Goal: Task Accomplishment & Management: Manage account settings

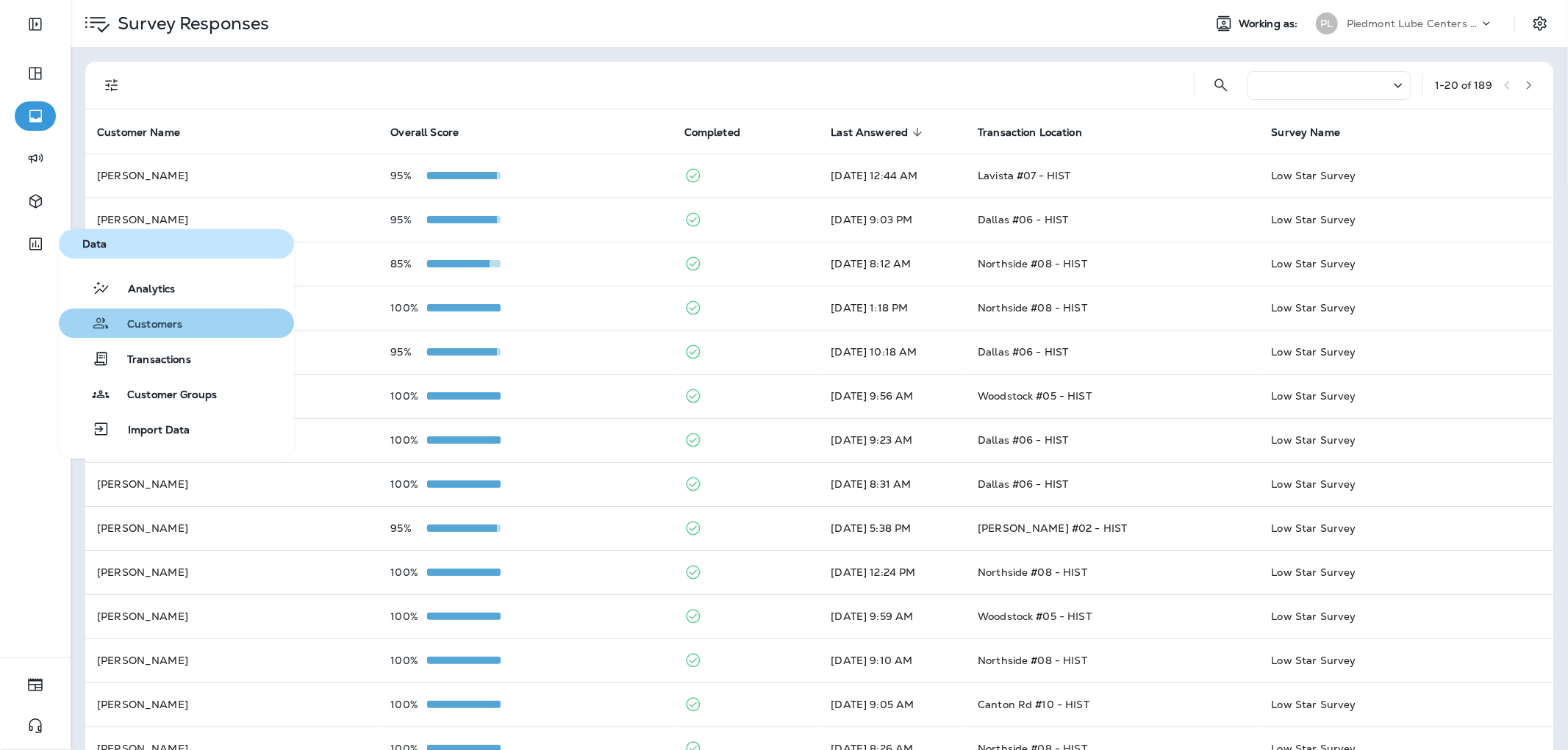
click at [179, 331] on span "Customers" at bounding box center [146, 325] width 73 height 14
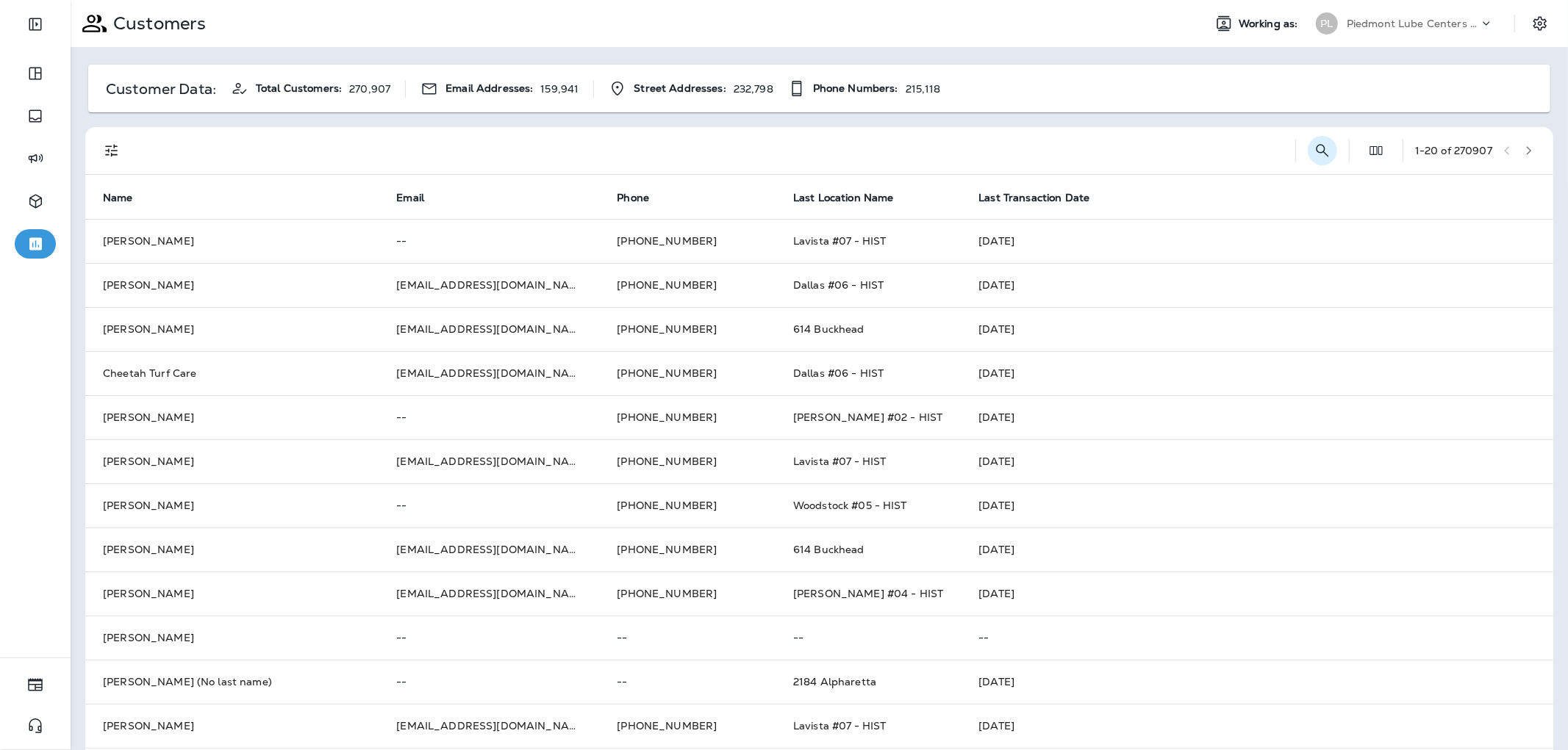
click at [1308, 151] on button "Search Customers" at bounding box center [1322, 150] width 29 height 29
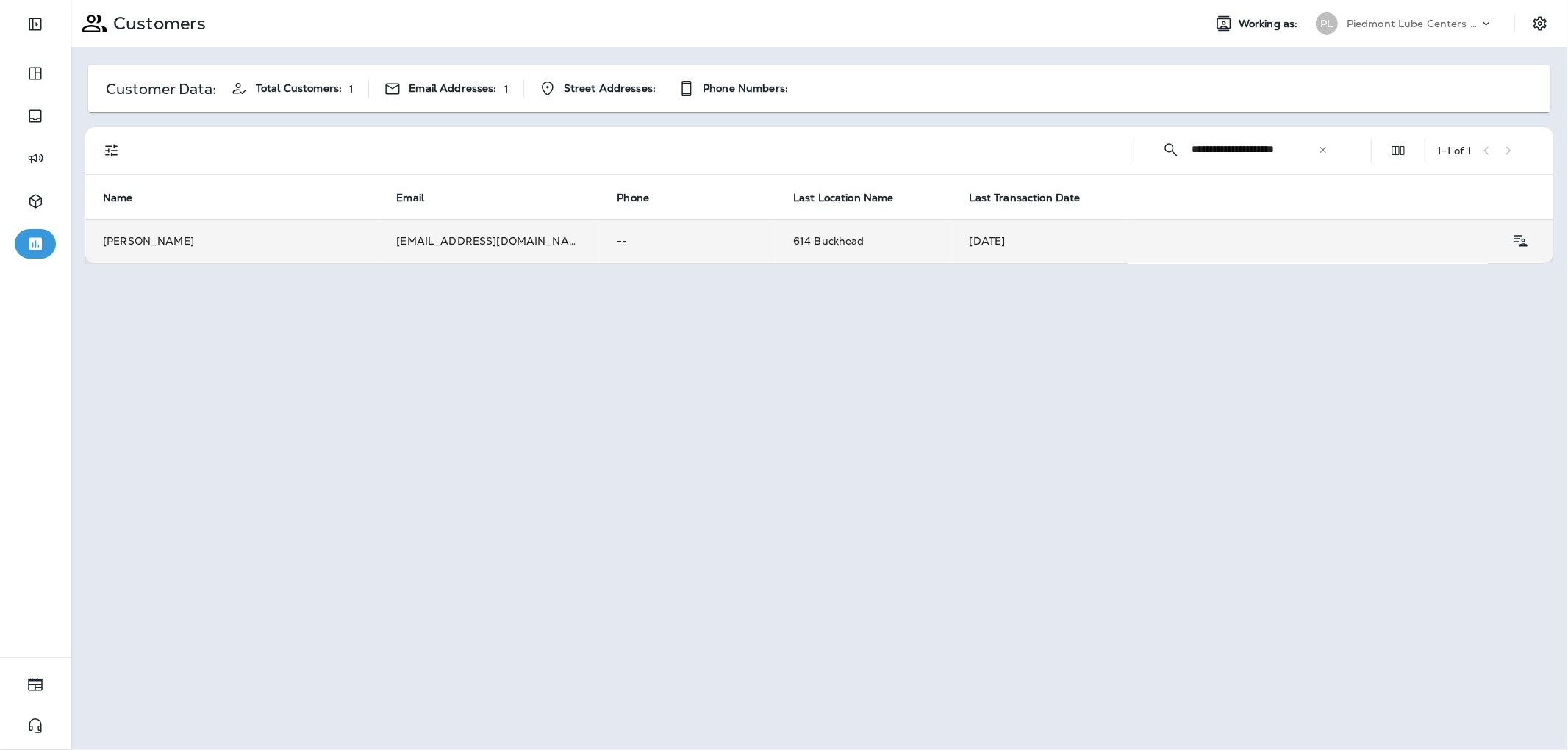
type input "**********"
click at [478, 243] on td "[EMAIL_ADDRESS][DOMAIN_NAME]" at bounding box center [489, 241] width 221 height 44
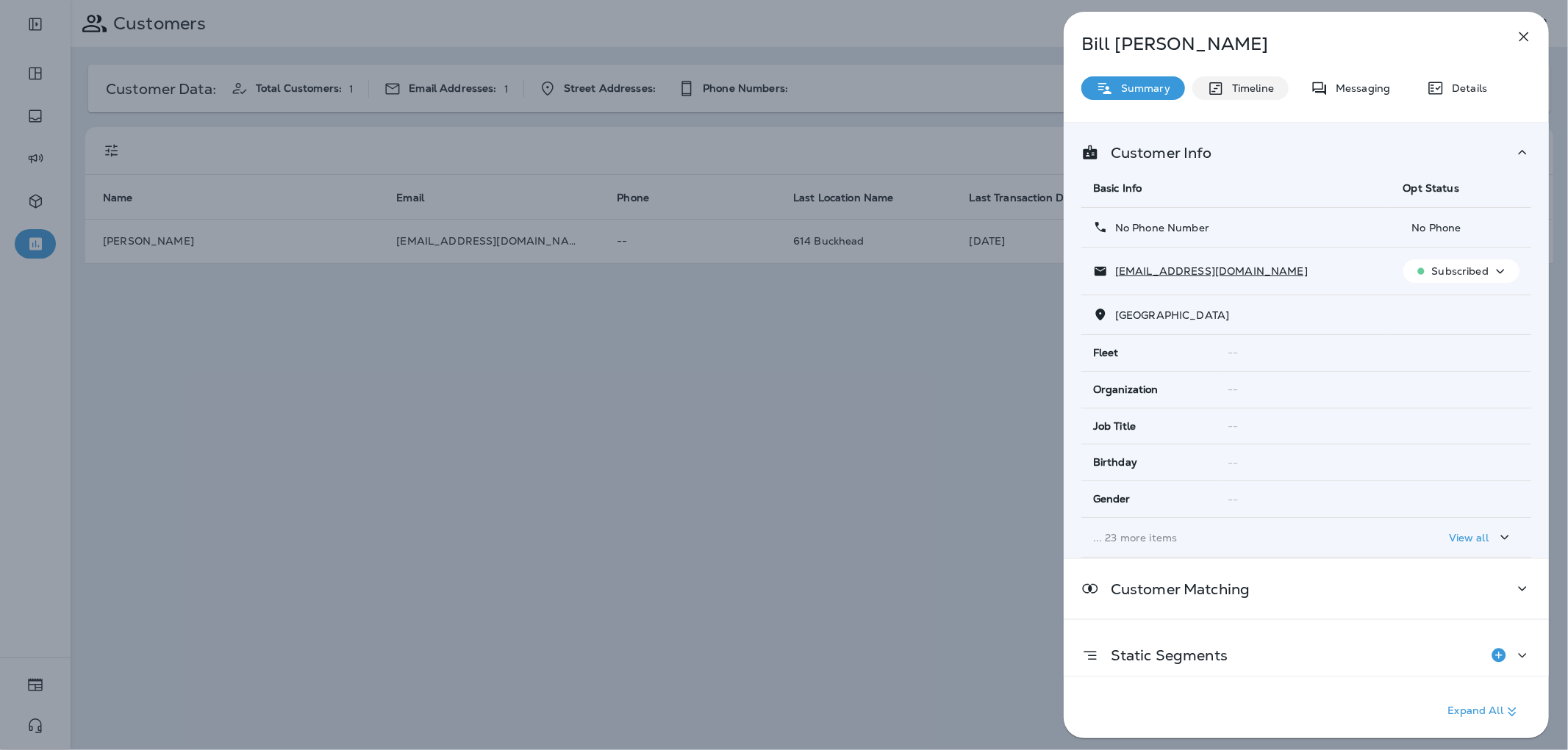
click at [1238, 90] on p "Timeline" at bounding box center [1249, 88] width 49 height 12
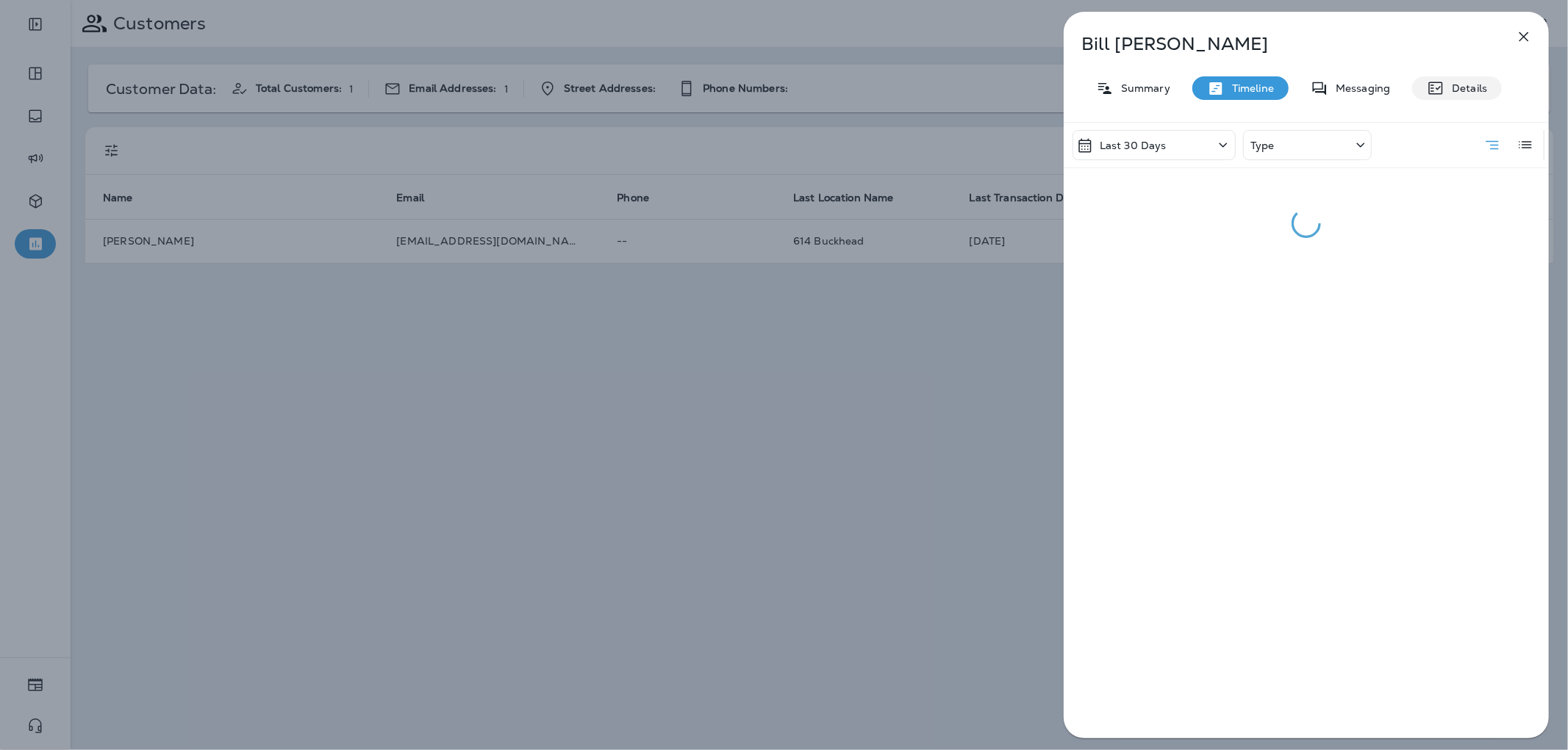
click at [1441, 85] on icon at bounding box center [1435, 88] width 17 height 17
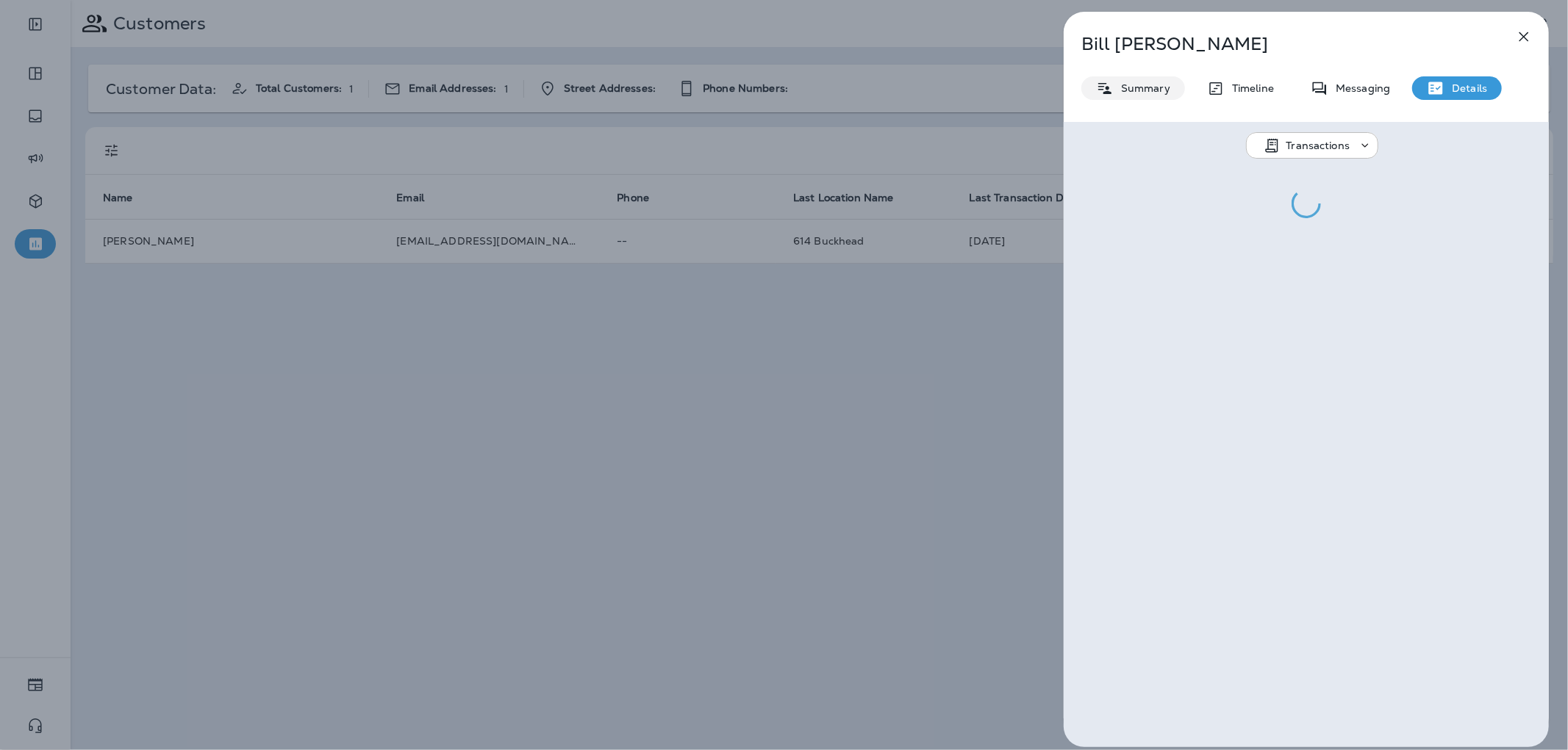
click at [1106, 79] on icon at bounding box center [1105, 88] width 17 height 18
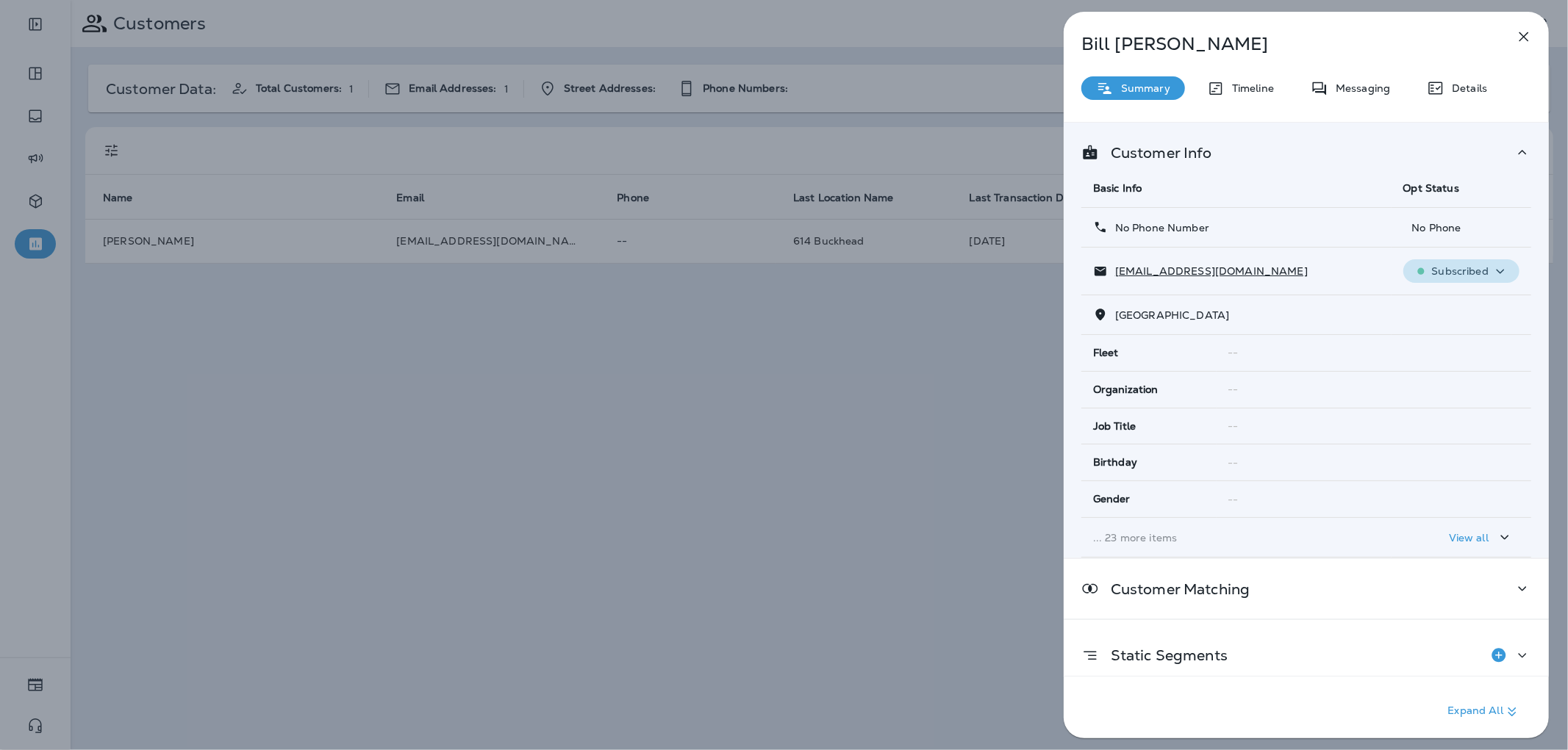
click at [1460, 276] on p "Subscribed" at bounding box center [1460, 271] width 57 height 12
click at [1452, 338] on p "Reset Status" at bounding box center [1464, 343] width 66 height 12
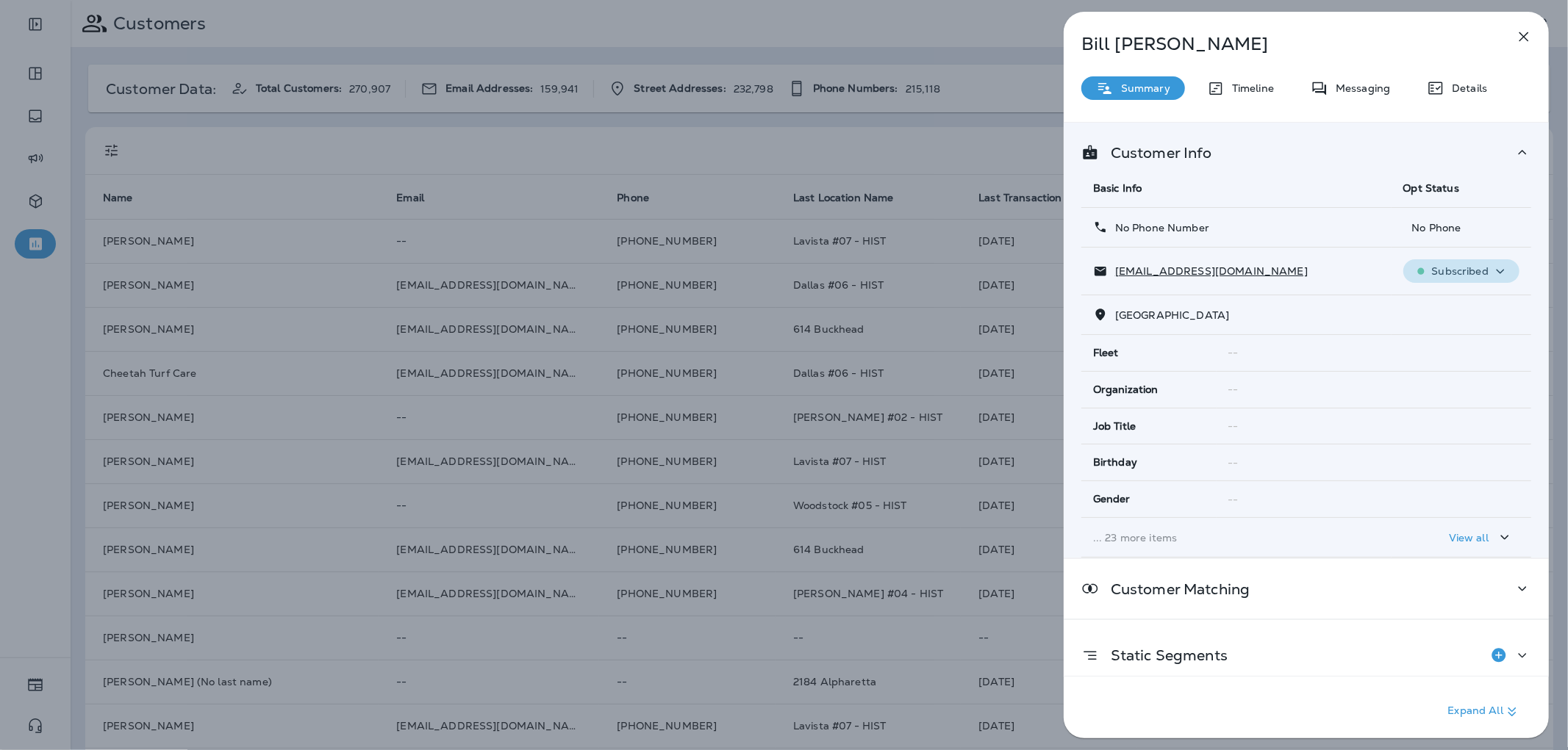
click at [1443, 269] on p "Subscribed" at bounding box center [1460, 271] width 57 height 12
click at [1460, 341] on p "Reset Status" at bounding box center [1464, 343] width 66 height 12
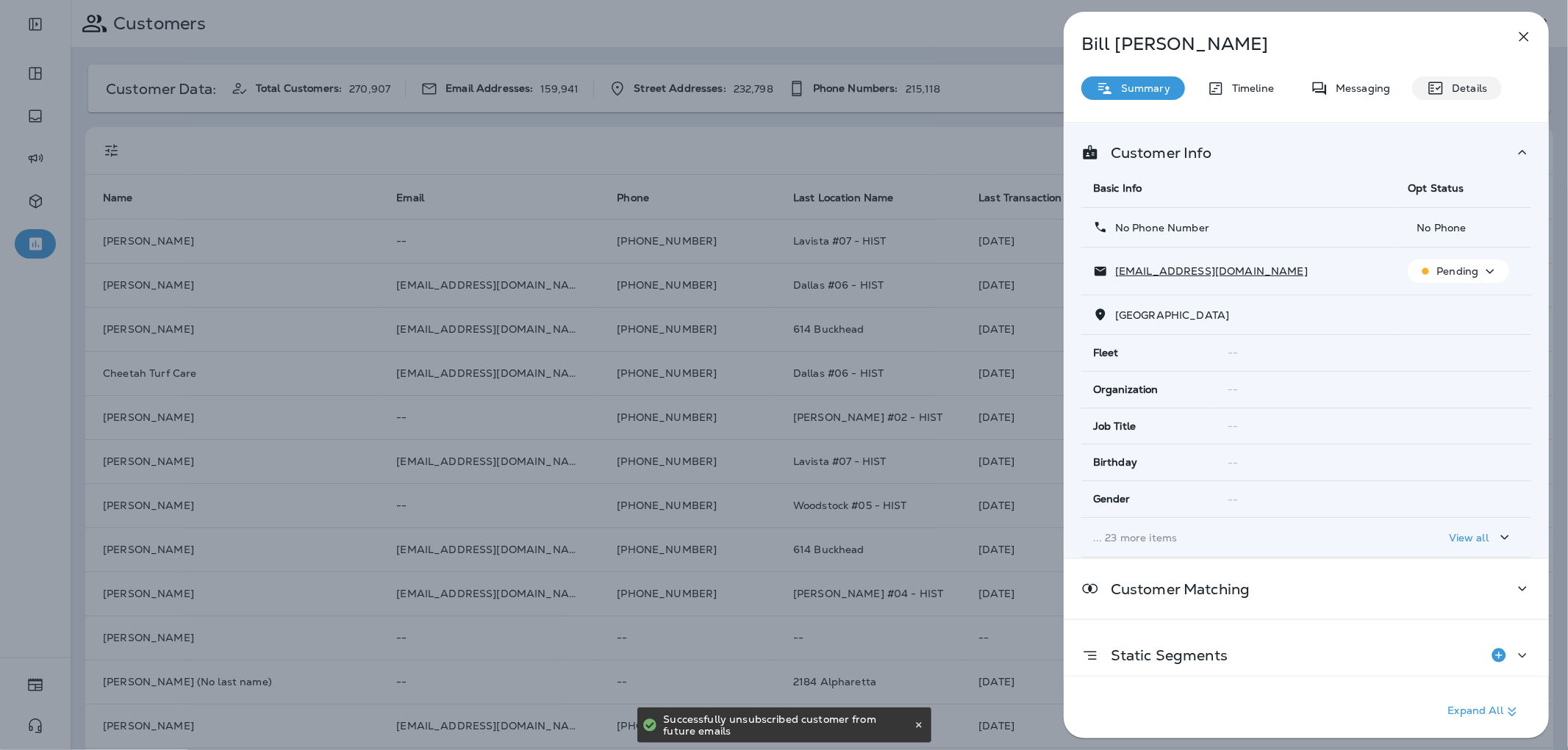
click at [1459, 85] on p "Details" at bounding box center [1466, 88] width 42 height 12
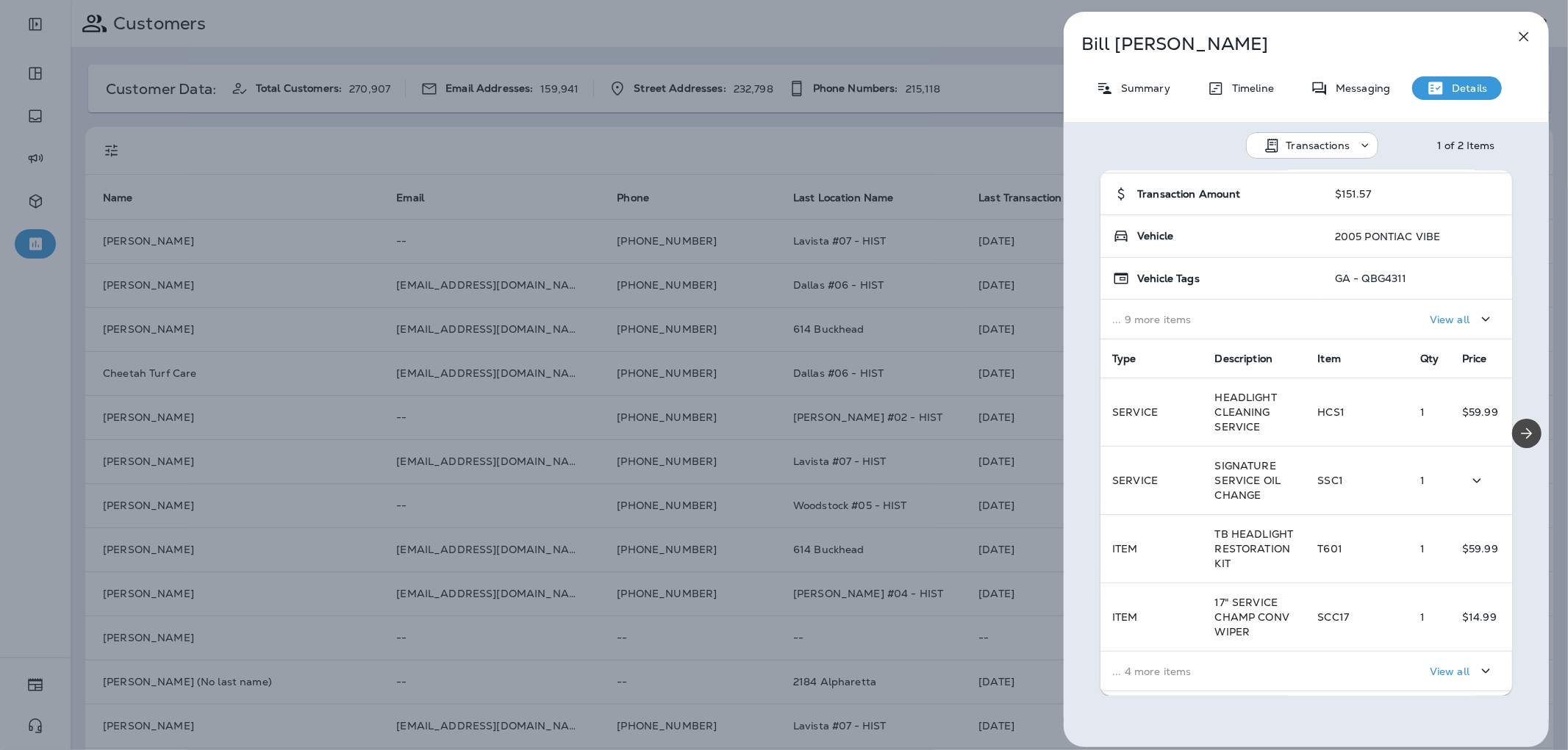
scroll to position [284, 0]
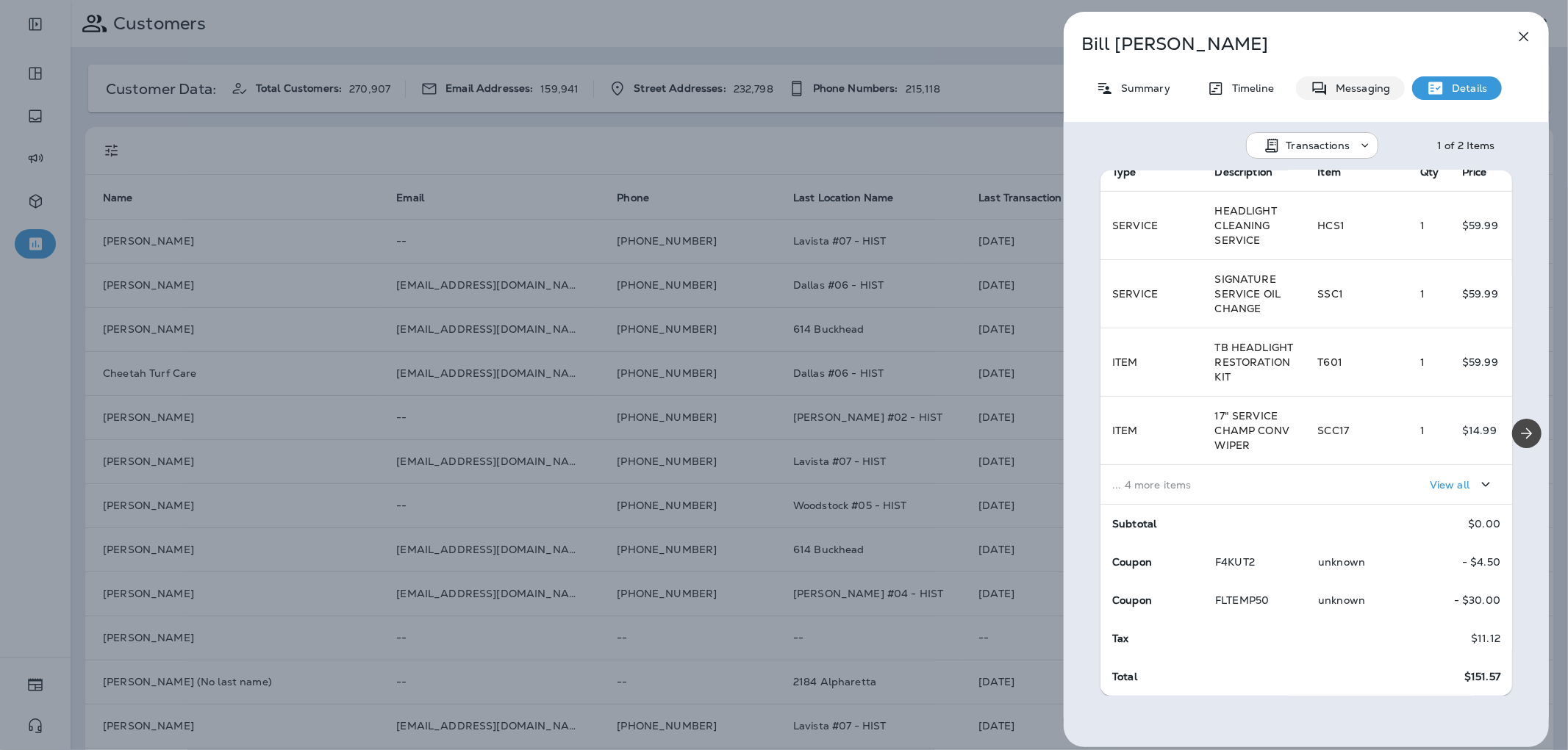
click at [1353, 86] on p "Messaging" at bounding box center [1359, 88] width 62 height 12
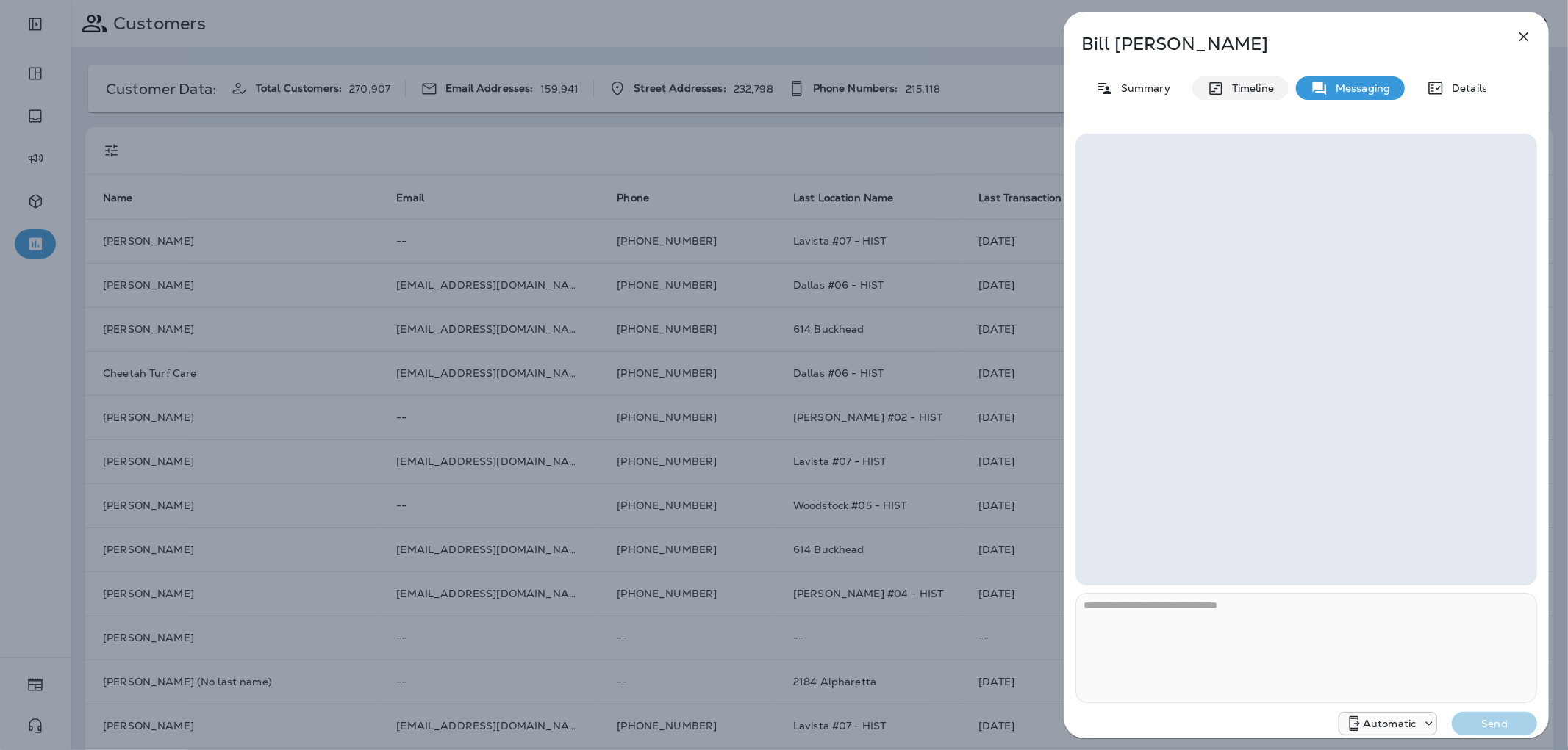
click at [1255, 82] on p "Timeline" at bounding box center [1249, 88] width 49 height 12
